Goal: Task Accomplishment & Management: Complete application form

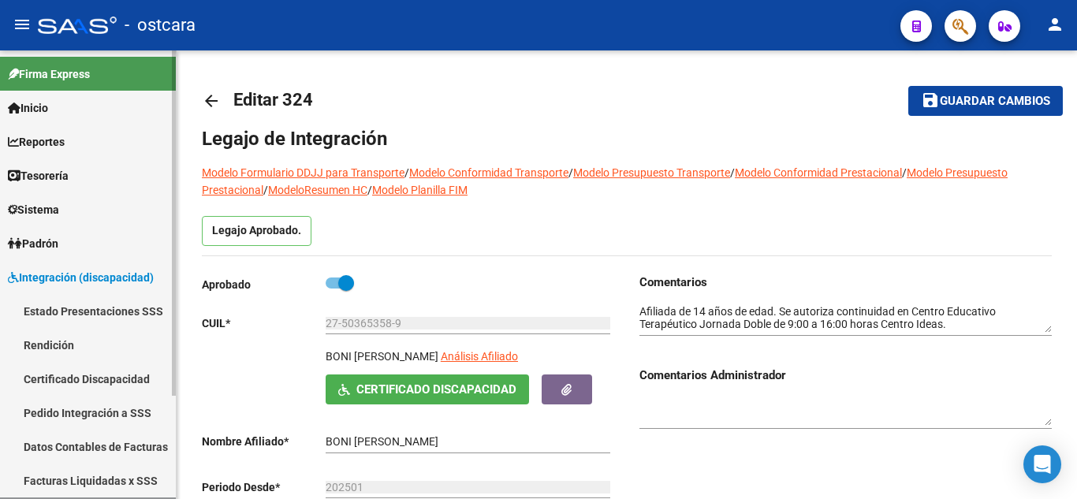
drag, startPoint x: 90, startPoint y: 381, endPoint x: 155, endPoint y: 311, distance: 94.8
click at [90, 381] on link "Certificado Discapacidad" at bounding box center [88, 379] width 176 height 34
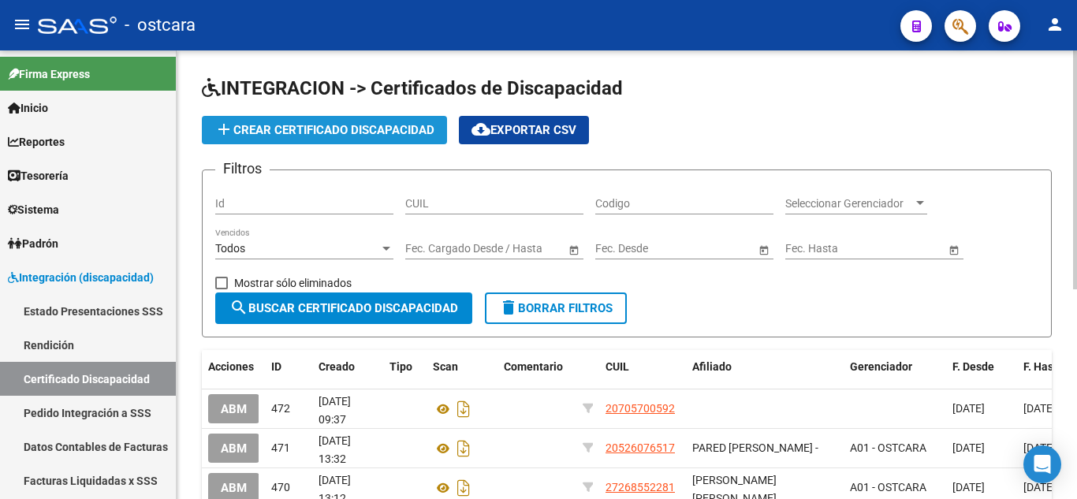
click at [351, 127] on span "add Crear Certificado Discapacidad" at bounding box center [324, 130] width 220 height 14
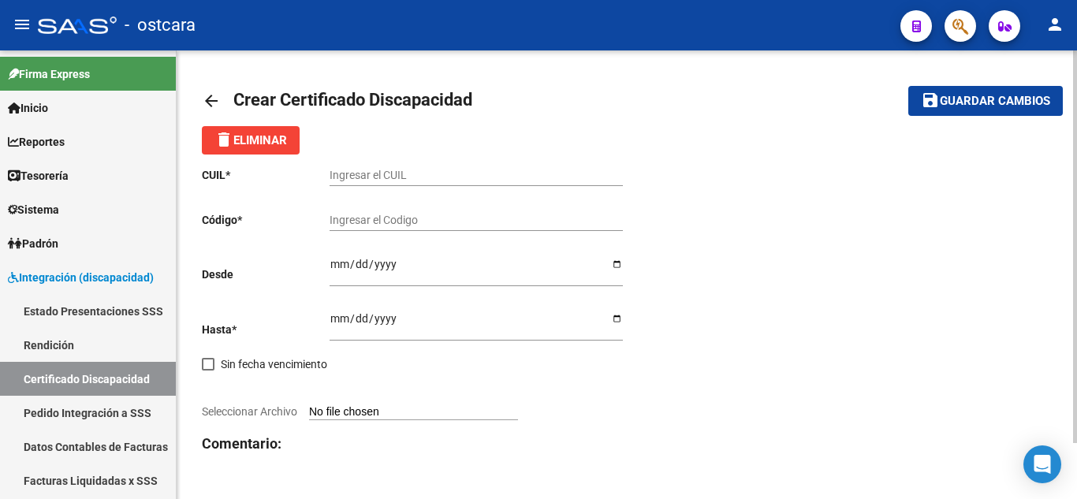
click at [371, 174] on input "Ingresar el CUIL" at bounding box center [476, 175] width 293 height 13
type input "27-58665041-1"
click at [391, 225] on input "Ingresar el Codigo" at bounding box center [476, 220] width 293 height 13
type input "ARG01000586650412025050620270506BUE437"
click at [336, 263] on input "Ingresar fec. Desde" at bounding box center [476, 270] width 293 height 24
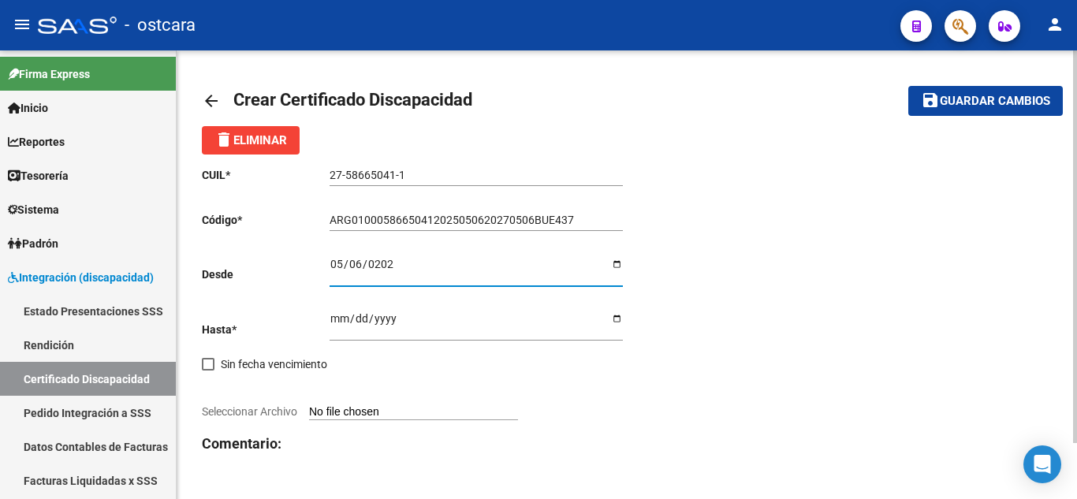
type input "[DATE]"
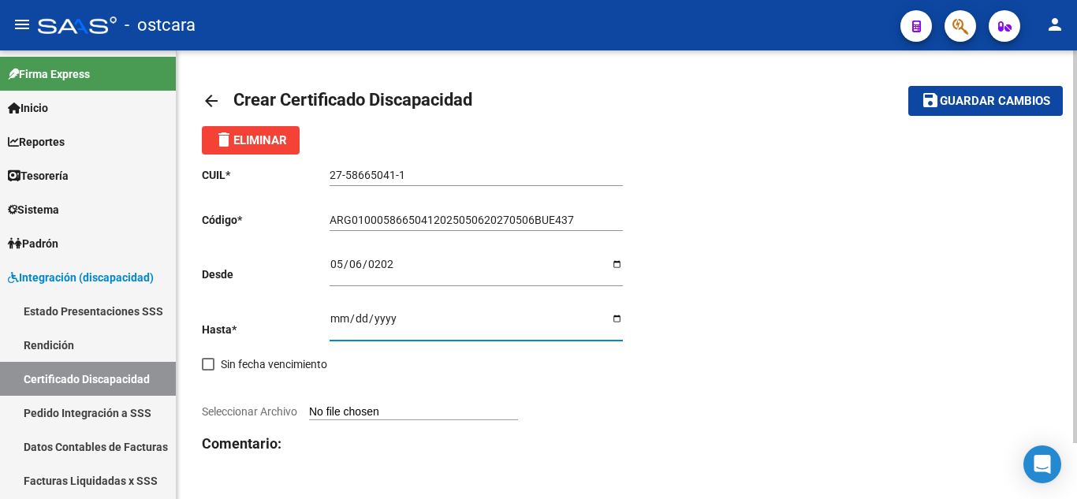
click at [338, 320] on input "Ingresar fec. Hasta" at bounding box center [476, 324] width 293 height 24
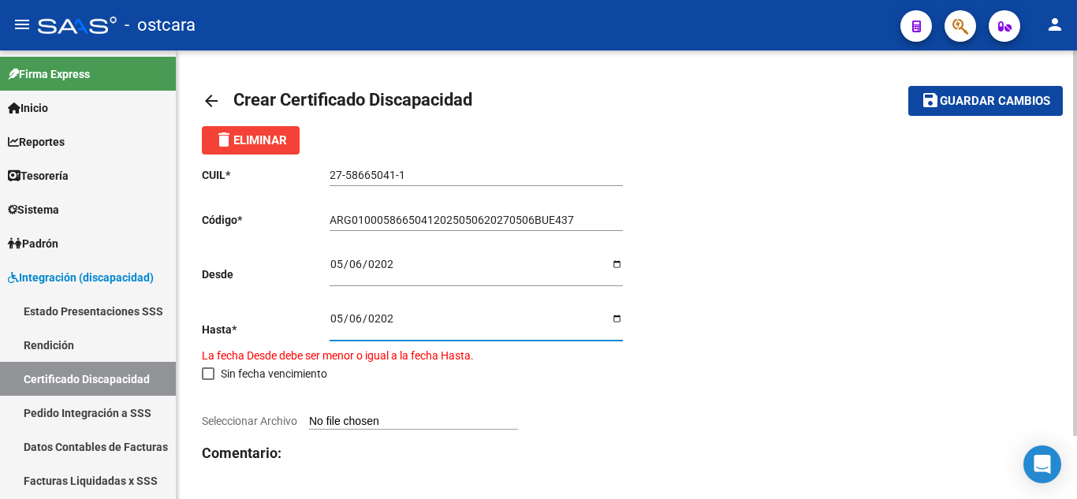
type input "[DATE]"
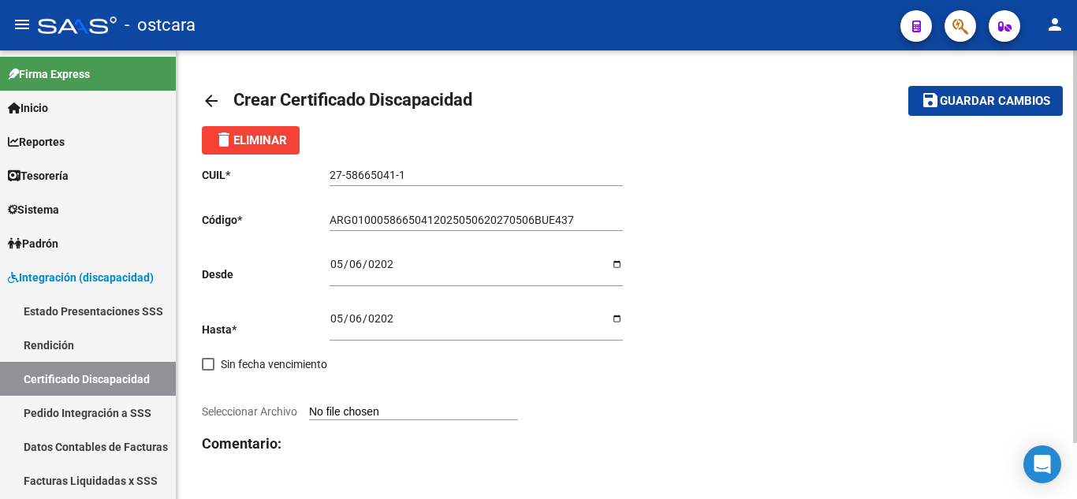
click at [393, 408] on input "Seleccionar Archivo" at bounding box center [413, 412] width 209 height 15
type input "C:\fakepath\[PERSON_NAME].pdf"
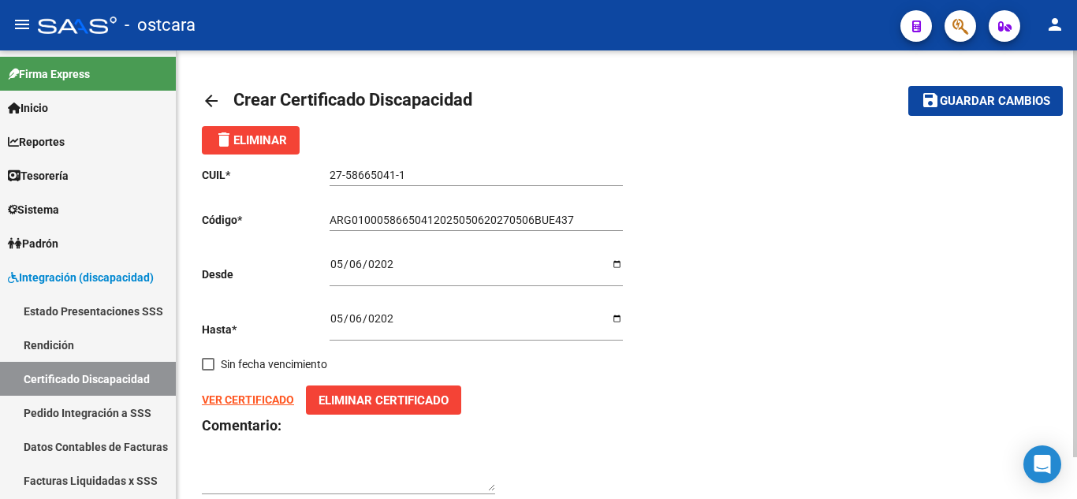
click at [978, 106] on span "Guardar cambios" at bounding box center [995, 102] width 110 height 14
